Goal: Transaction & Acquisition: Obtain resource

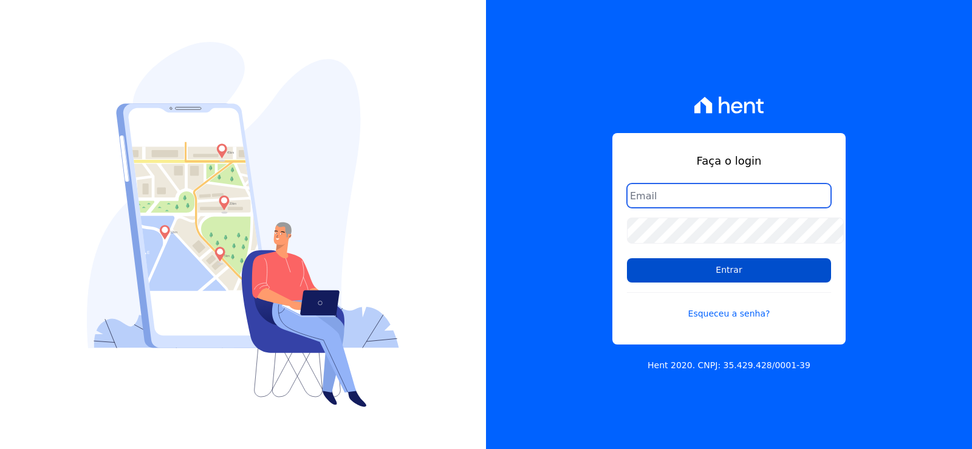
type input "cabralempreendimentoscomercial@gmail.com"
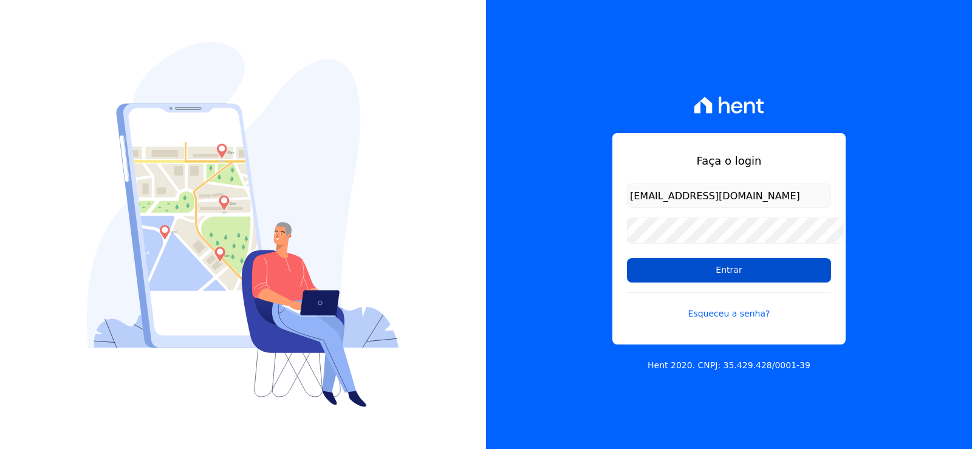
click at [706, 280] on input "Entrar" at bounding box center [729, 270] width 204 height 24
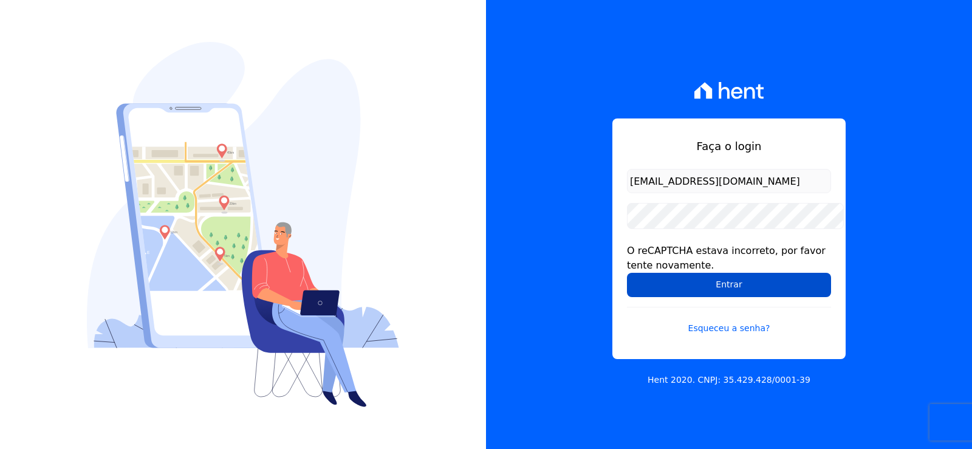
click at [705, 290] on input "Entrar" at bounding box center [729, 285] width 204 height 24
click at [691, 282] on input "Entrar" at bounding box center [729, 285] width 204 height 24
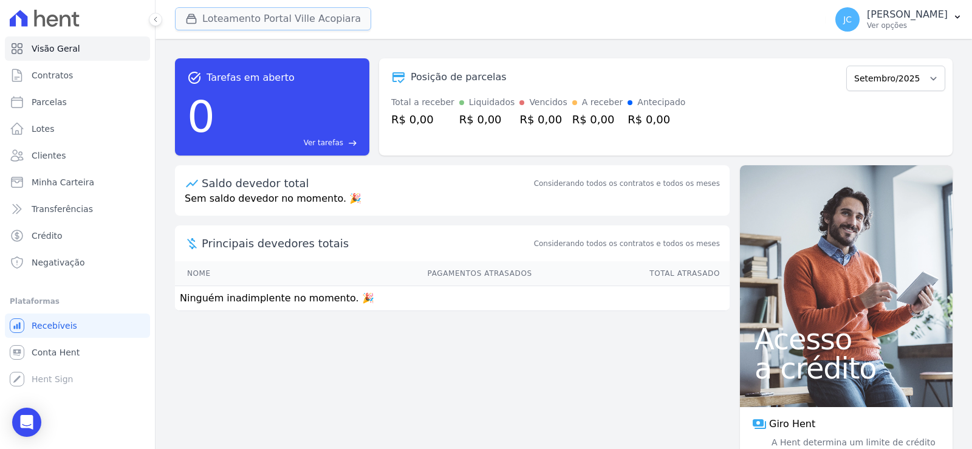
click at [271, 21] on button "Loteamento Portal Ville Acopiara" at bounding box center [273, 18] width 196 height 23
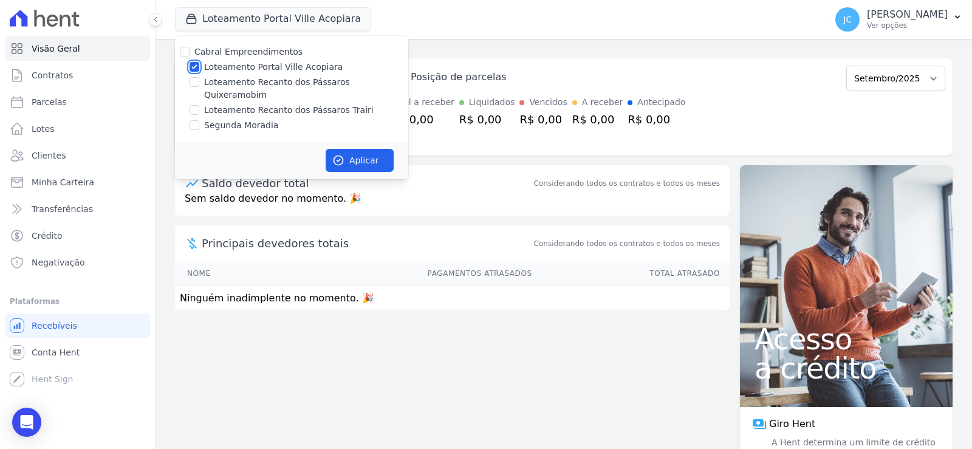
click at [199, 68] on input "Loteamento Portal Ville Acopiara" at bounding box center [195, 67] width 10 height 10
checkbox input "false"
click at [199, 108] on input "Loteamento Recanto dos Pássaros Trairi" at bounding box center [195, 110] width 10 height 10
checkbox input "true"
click at [381, 158] on button "Aplicar" at bounding box center [360, 160] width 68 height 23
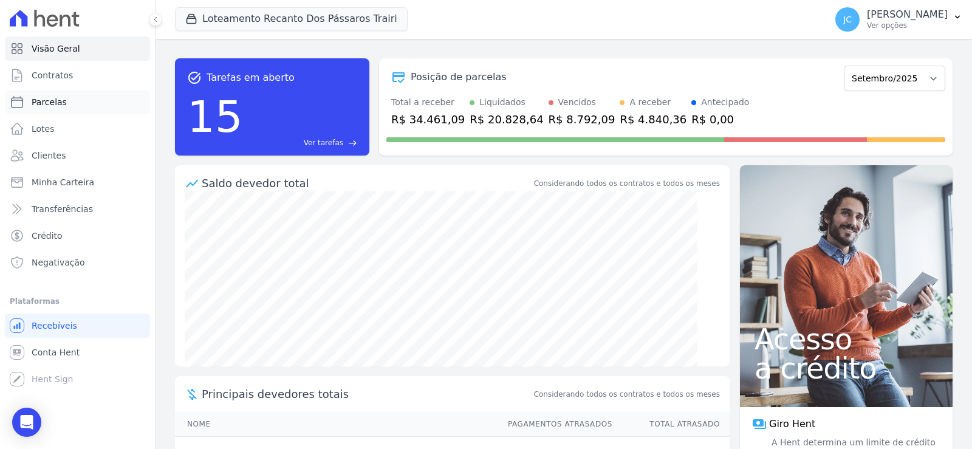
click at [42, 108] on span "Parcelas" at bounding box center [49, 102] width 35 height 12
select select
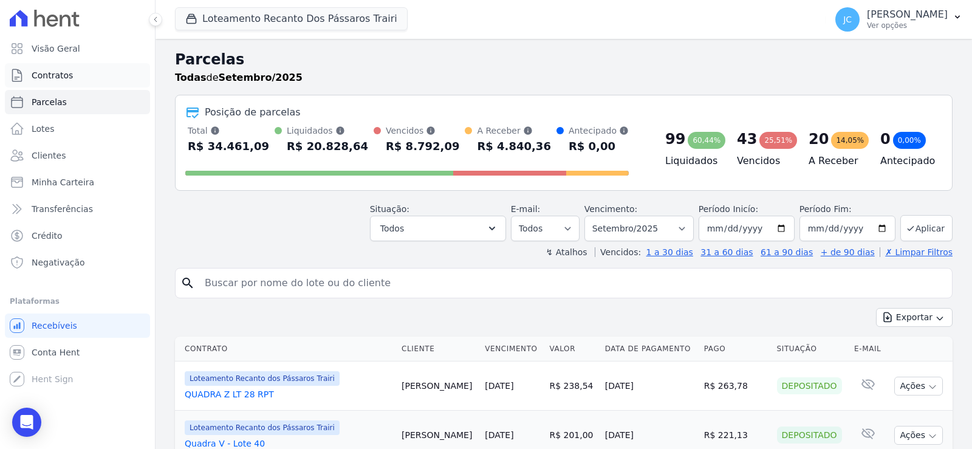
click at [46, 80] on span "Contratos" at bounding box center [52, 75] width 41 height 12
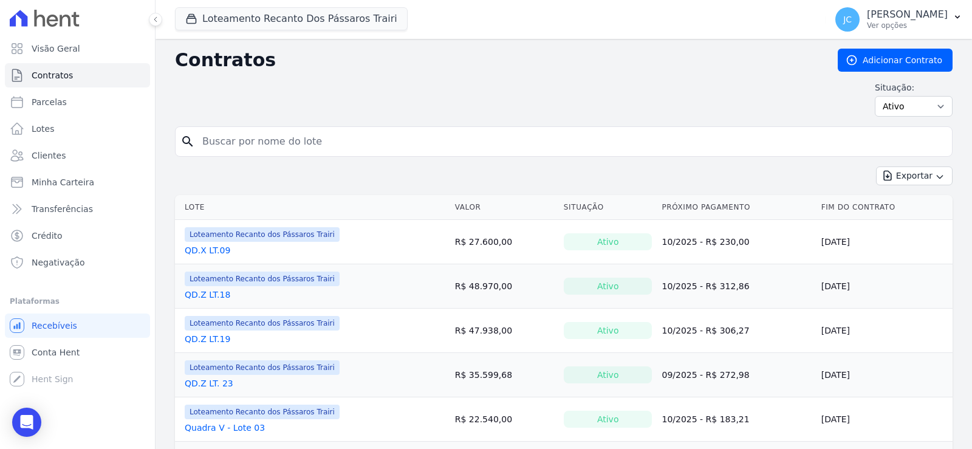
click at [304, 142] on input "search" at bounding box center [571, 141] width 752 height 24
type input "21"
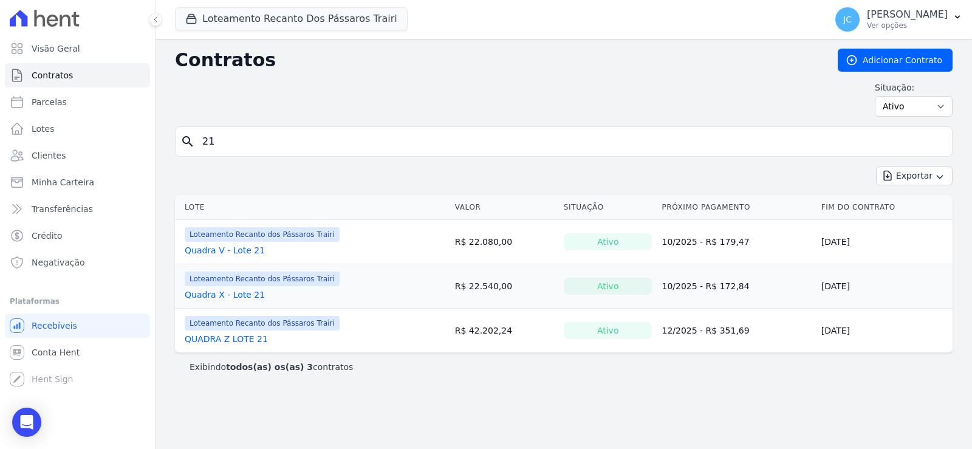
click at [251, 345] on link "QUADRA Z LOTE 21" at bounding box center [226, 339] width 83 height 12
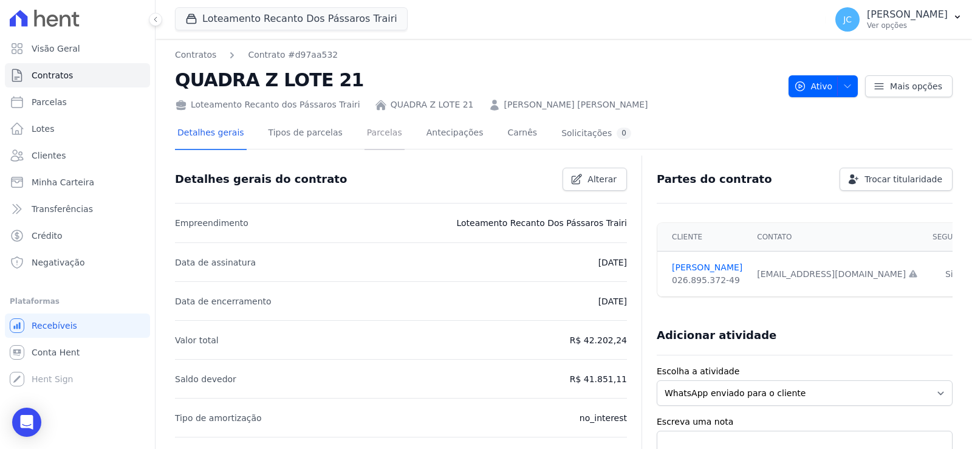
click at [382, 139] on link "Parcelas" at bounding box center [385, 134] width 40 height 32
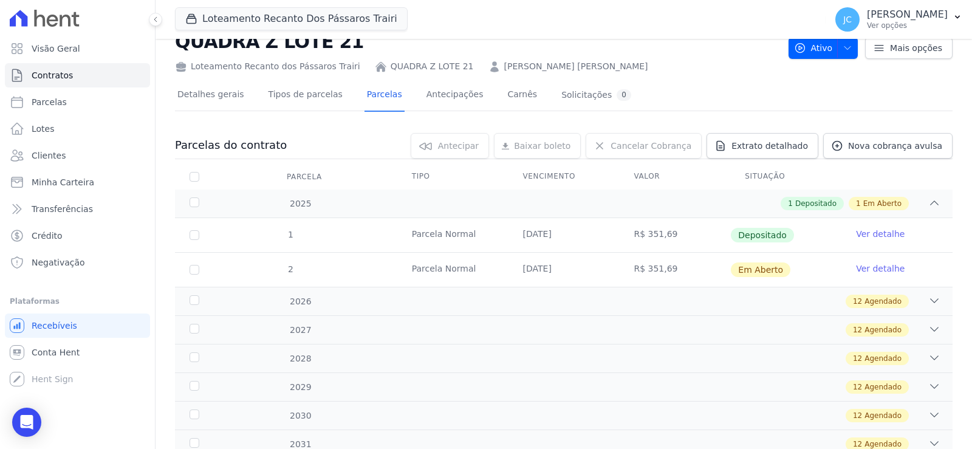
scroll to position [122, 0]
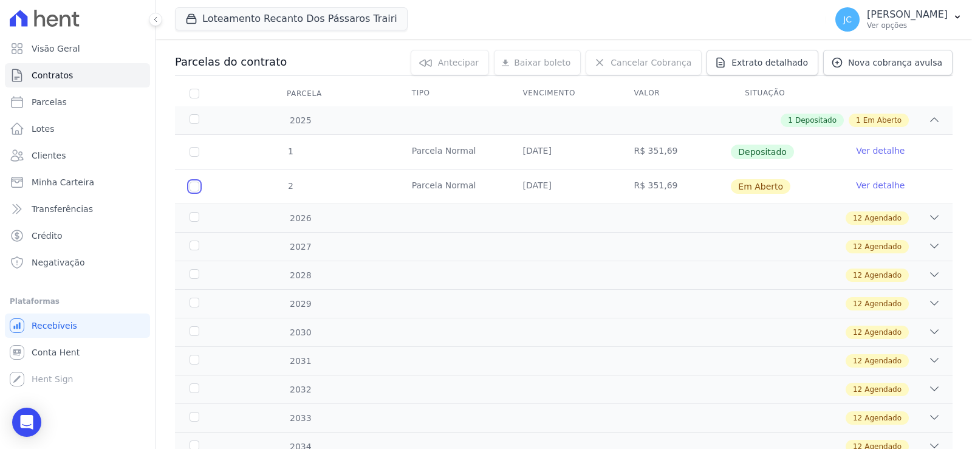
click at [199, 191] on input "checkbox" at bounding box center [195, 187] width 10 height 10
checkbox input "true"
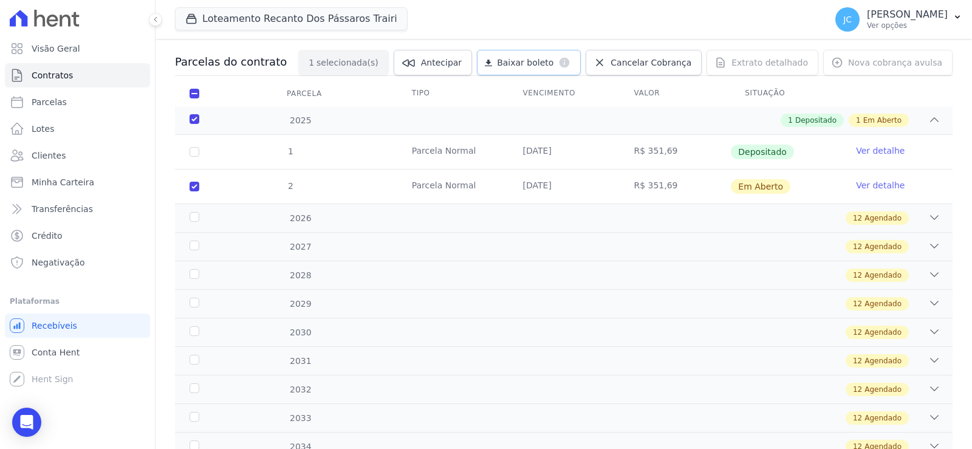
click at [526, 69] on span "Baixar boleto" at bounding box center [525, 63] width 57 height 12
